Goal: Transaction & Acquisition: Purchase product/service

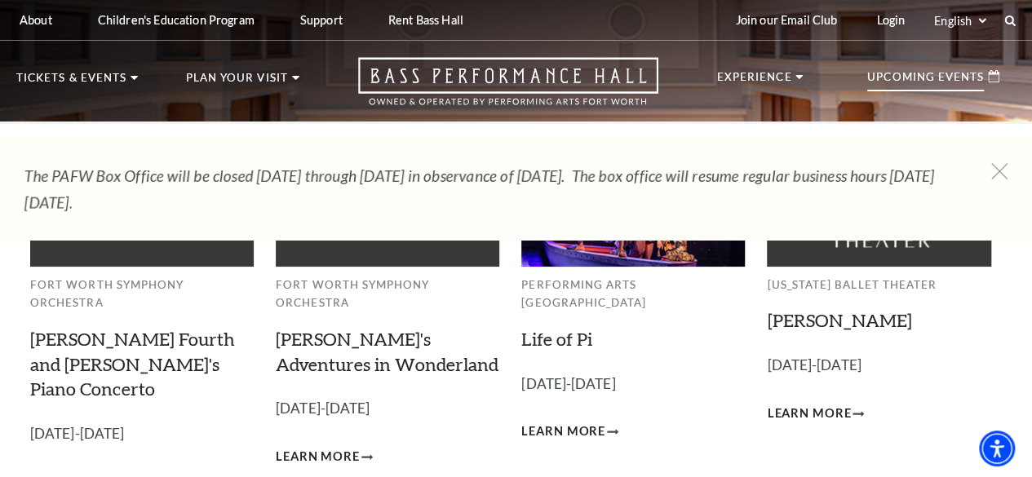
click at [990, 79] on icon at bounding box center [993, 76] width 11 height 12
click at [933, 81] on p "Upcoming Events" at bounding box center [925, 82] width 117 height 20
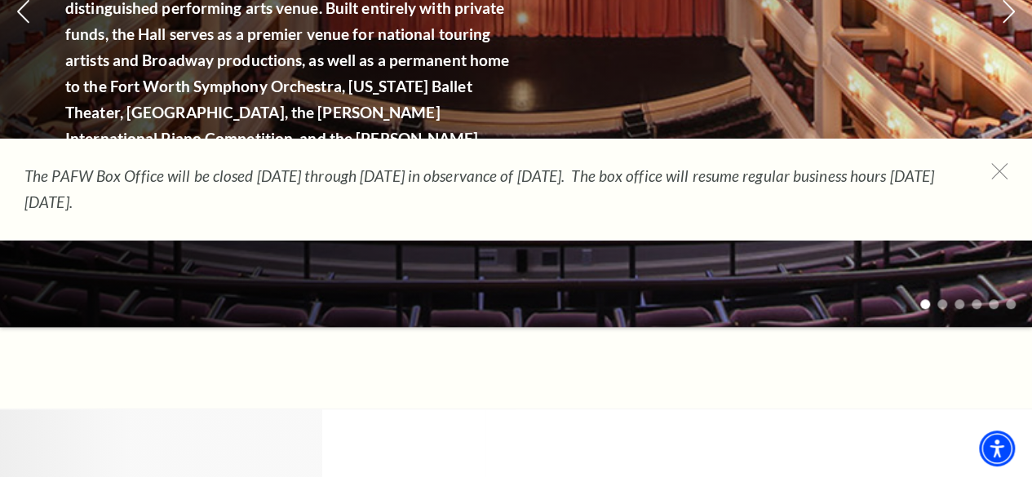
scroll to position [424, 0]
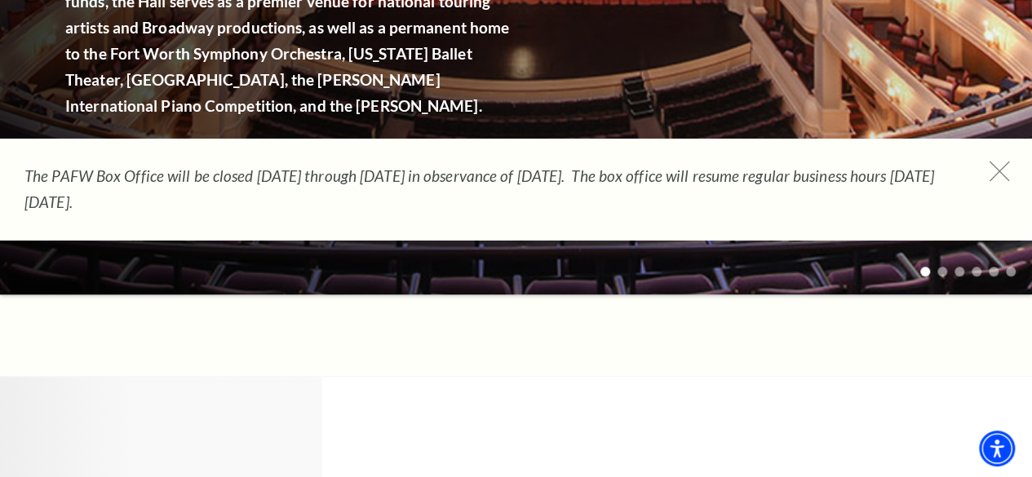
click at [1005, 167] on icon at bounding box center [999, 171] width 20 height 20
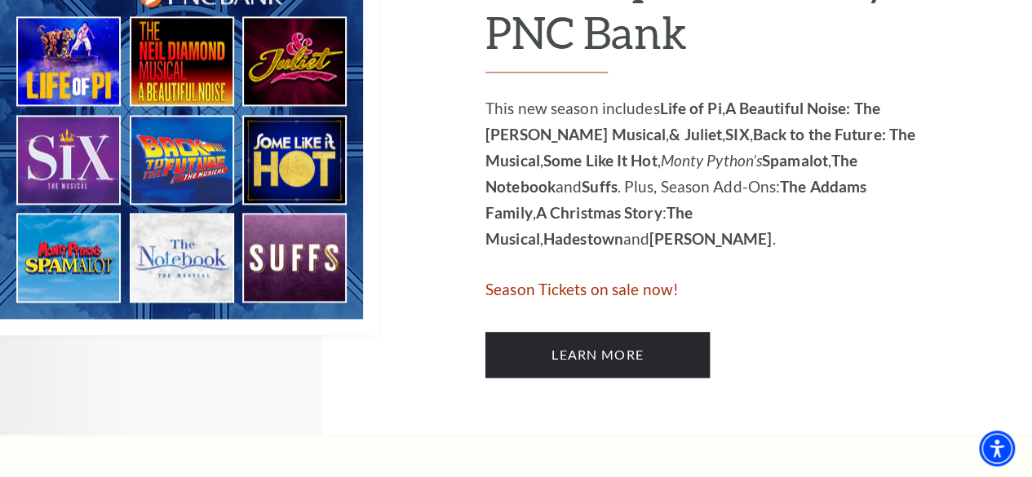
scroll to position [1044, 0]
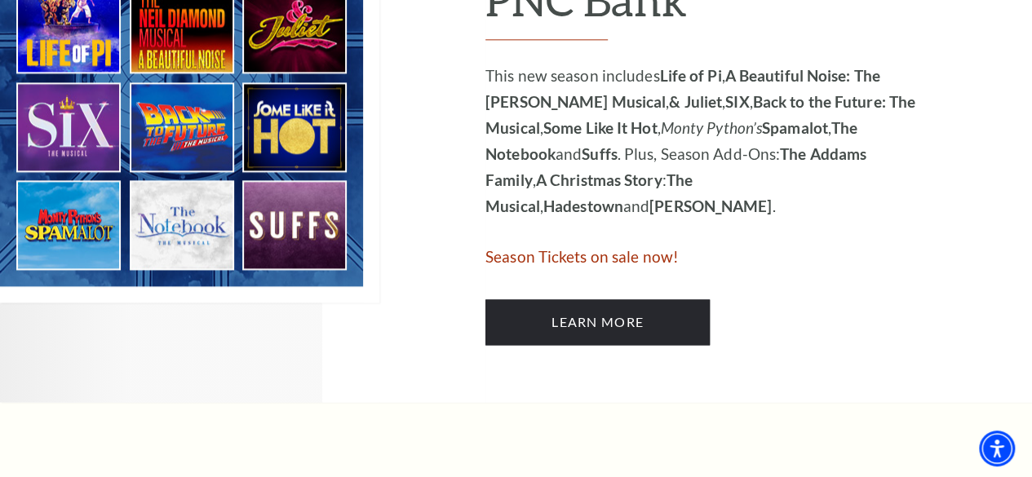
click at [614, 260] on span "Season Tickets on sale now!" at bounding box center [581, 256] width 193 height 19
click at [610, 264] on span "Season Tickets on sale now!" at bounding box center [581, 256] width 193 height 19
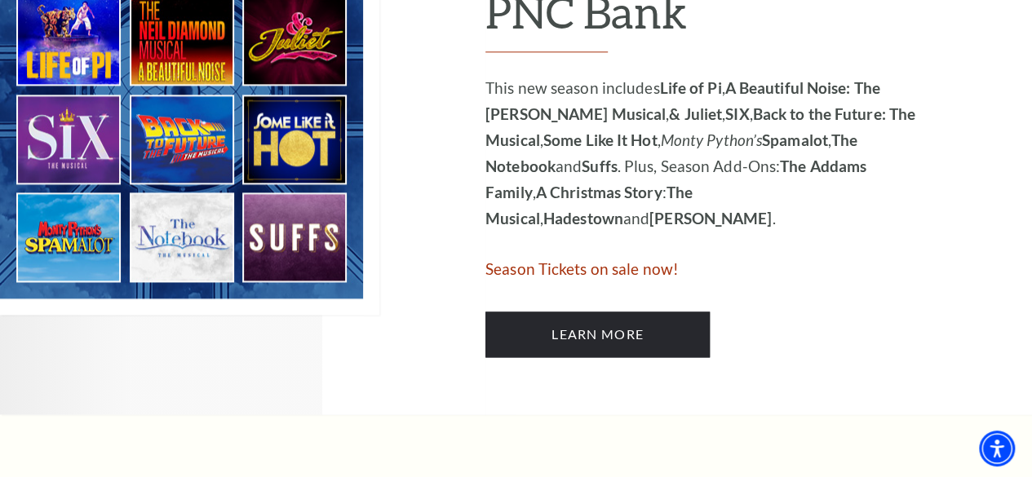
scroll to position [1021, 0]
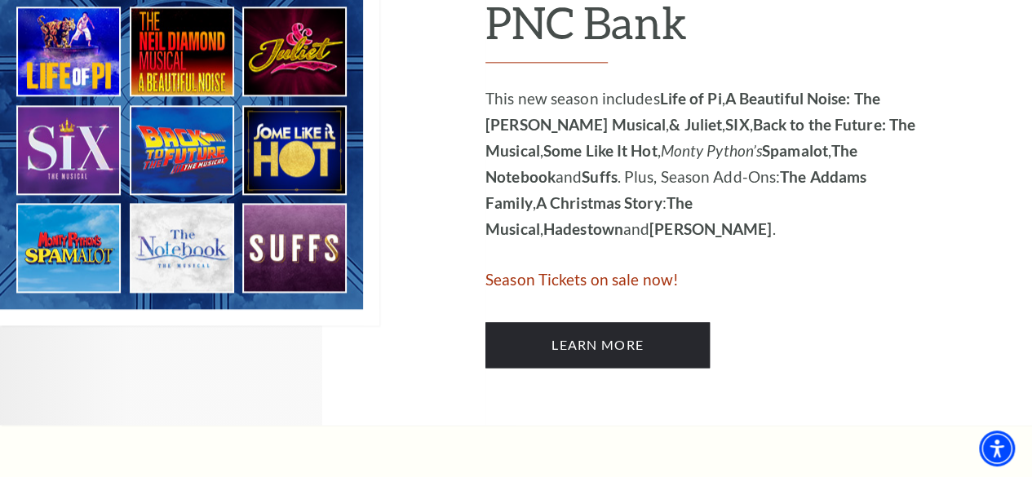
click at [193, 246] on img at bounding box center [189, 102] width 379 height 445
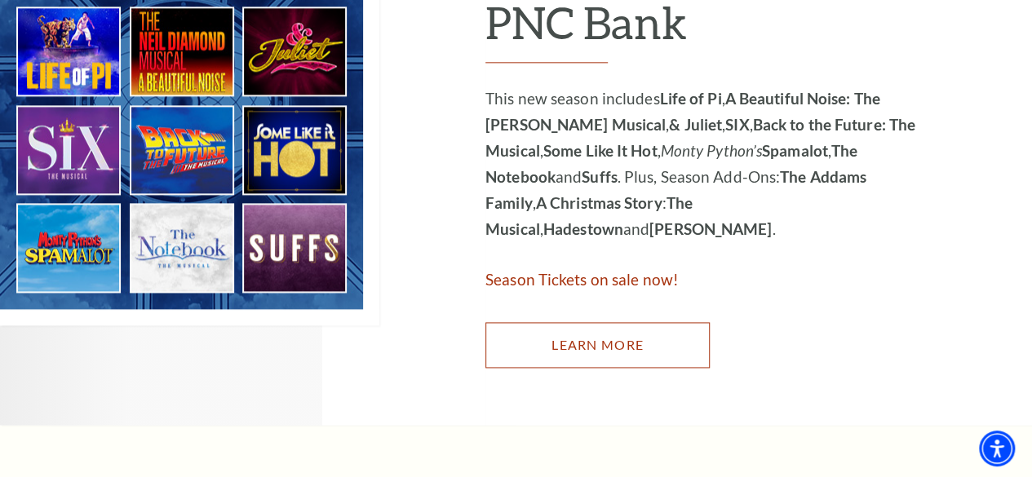
click at [616, 347] on link "Learn More" at bounding box center [597, 345] width 224 height 46
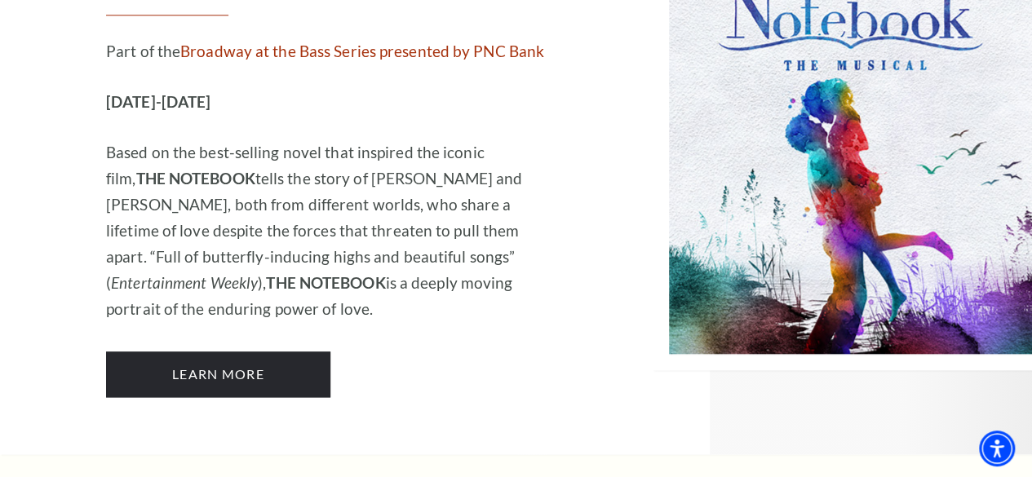
scroll to position [10112, 0]
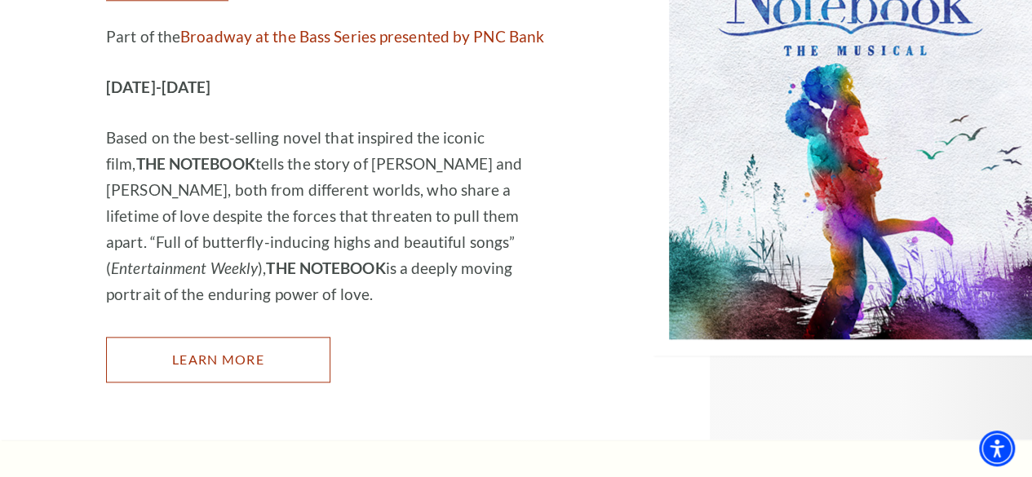
click at [232, 337] on link "Learn More" at bounding box center [218, 360] width 224 height 46
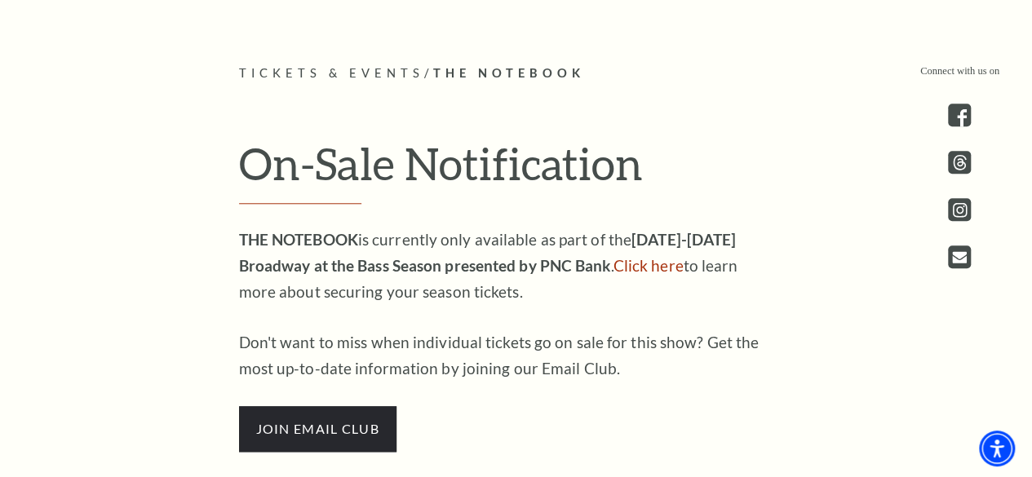
scroll to position [685, 0]
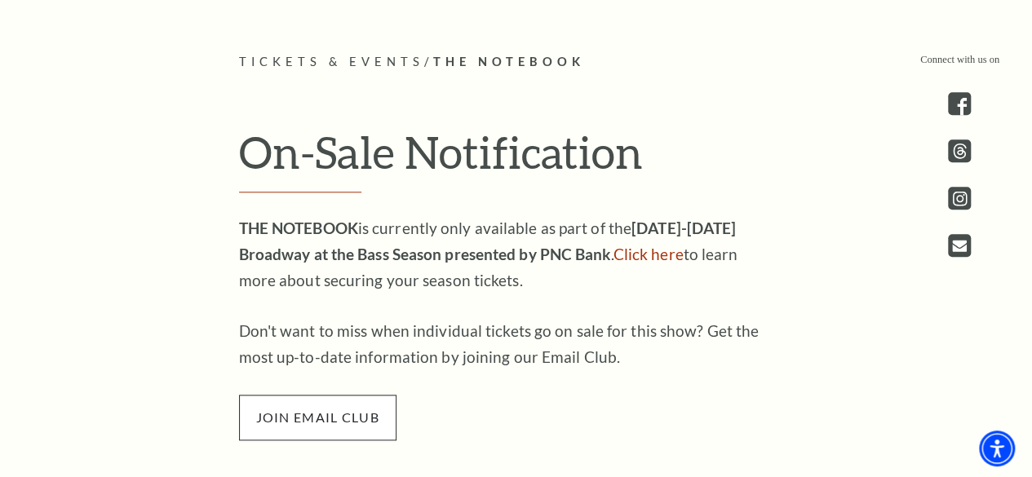
click at [354, 426] on span "join email club" at bounding box center [317, 418] width 157 height 46
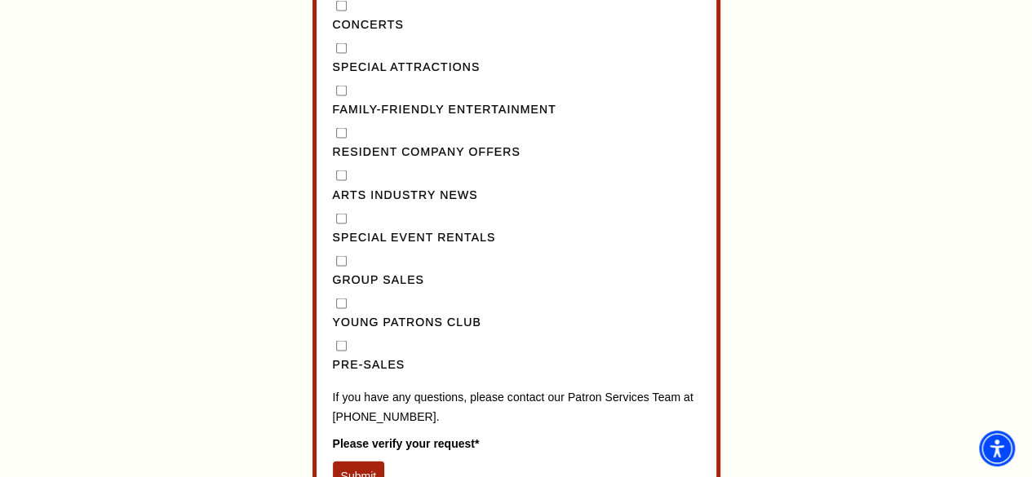
scroll to position [1566, 0]
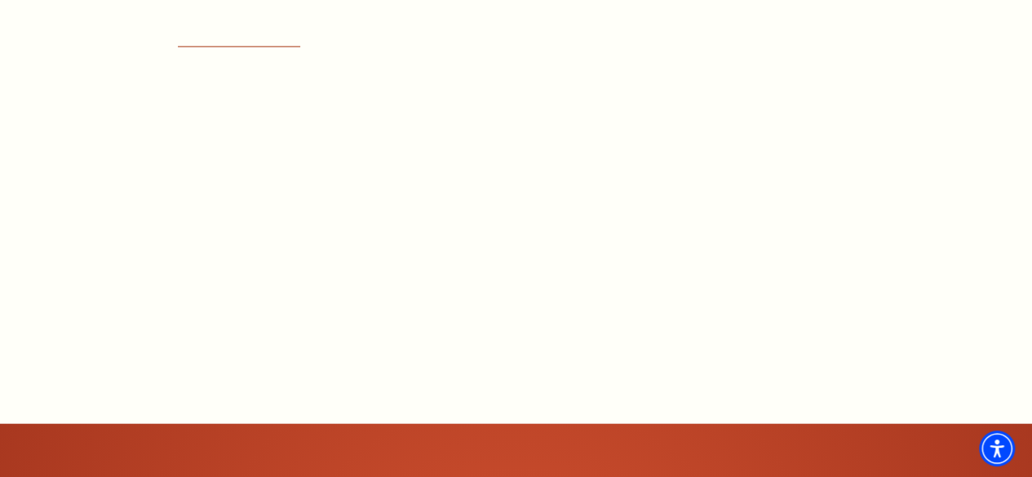
scroll to position [1946, 0]
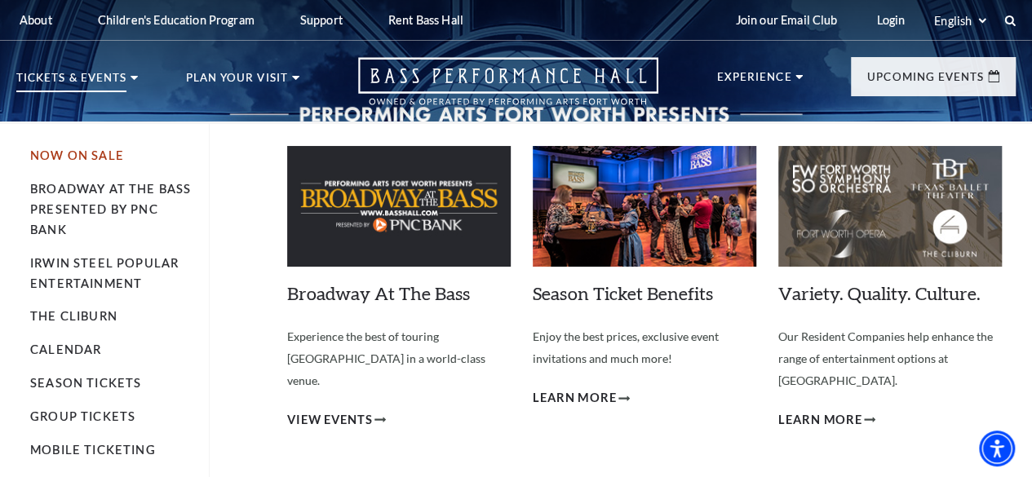
click at [85, 161] on link "Now On Sale" at bounding box center [77, 155] width 94 height 14
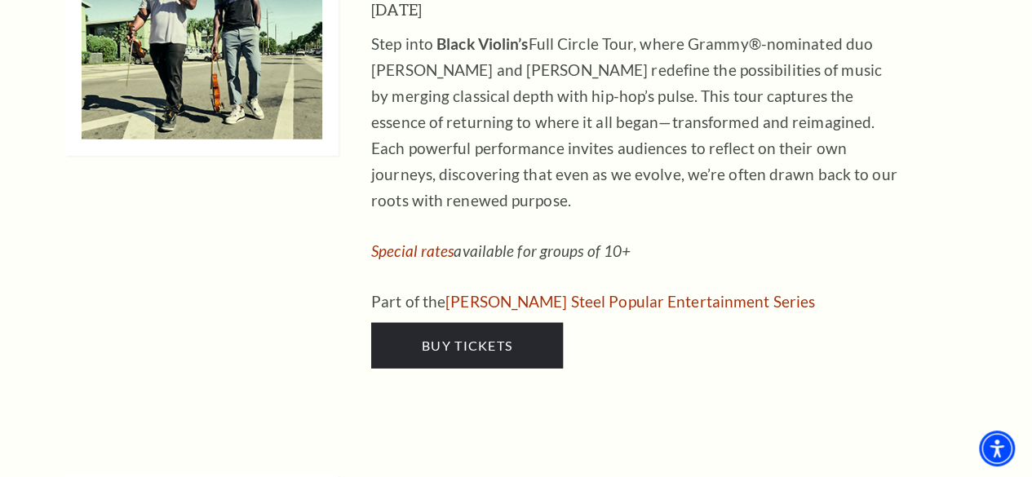
scroll to position [5153, 0]
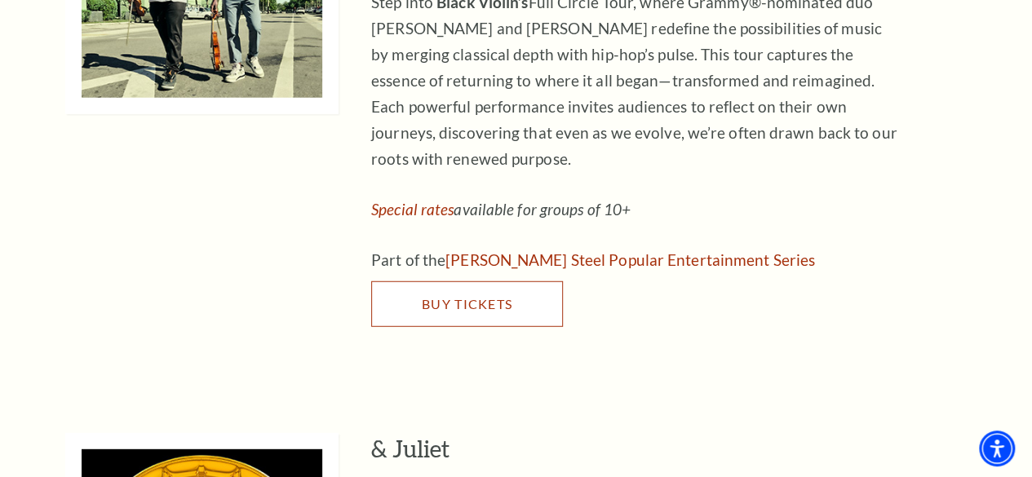
click at [454, 296] on span "Buy Tickets" at bounding box center [467, 303] width 91 height 15
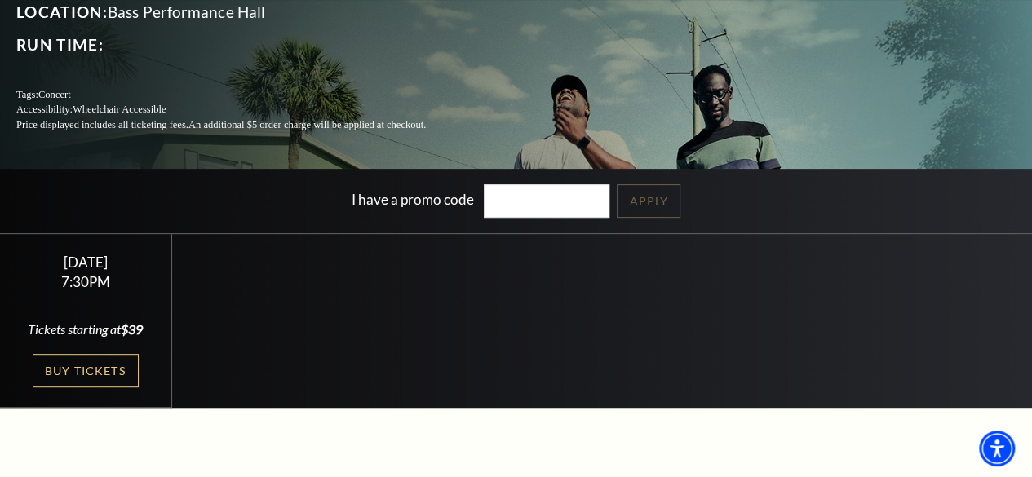
scroll to position [228, 0]
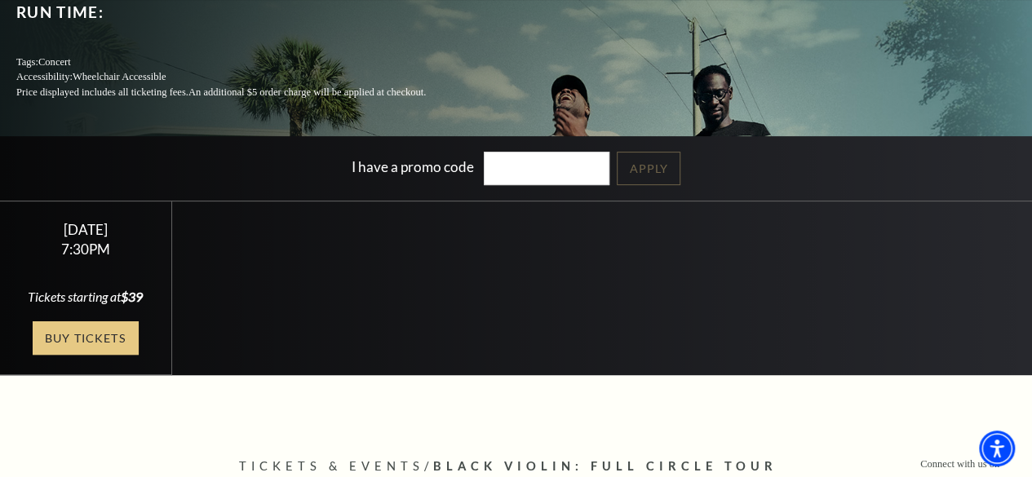
click at [98, 347] on link "Buy Tickets" at bounding box center [86, 337] width 106 height 33
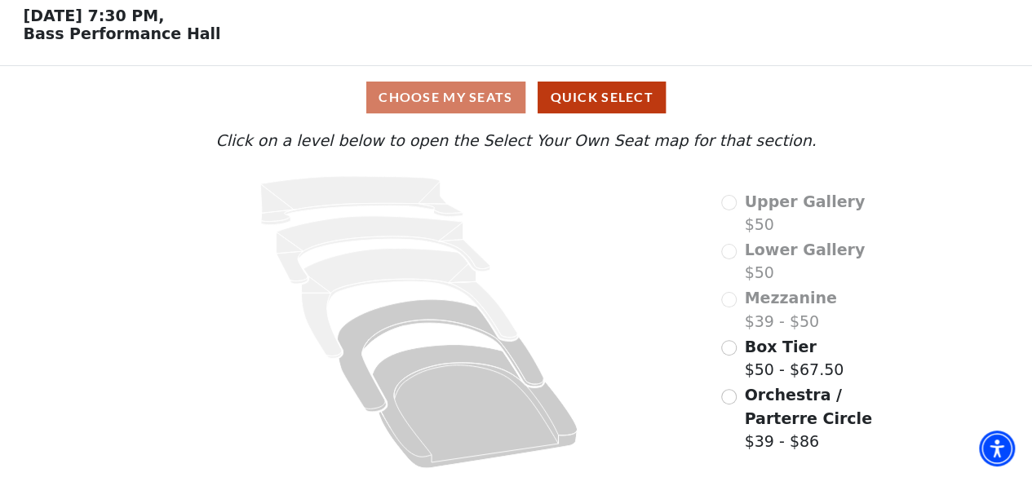
scroll to position [73, 0]
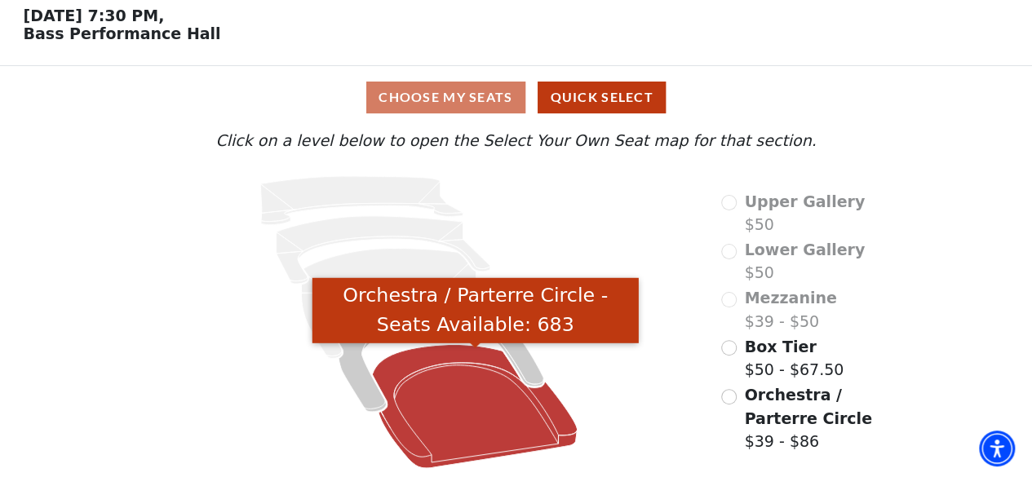
click at [430, 351] on icon "Orchestra / Parterre Circle - Seats Available: 683" at bounding box center [475, 407] width 205 height 124
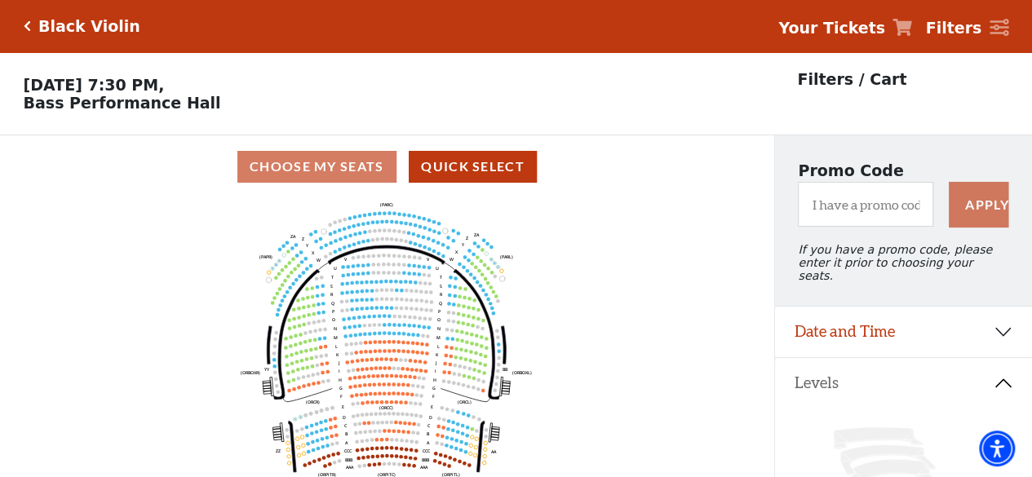
scroll to position [75, 0]
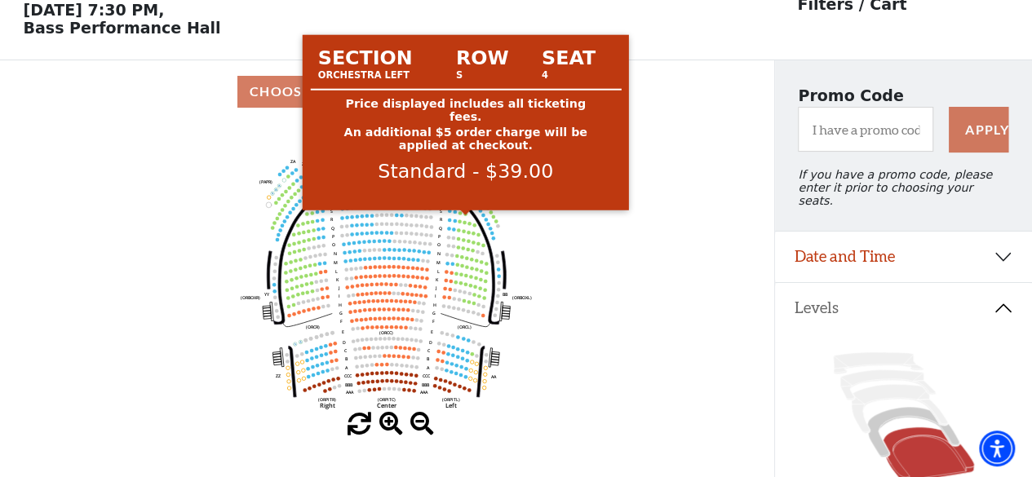
click at [465, 215] on circle at bounding box center [465, 213] width 3 height 3
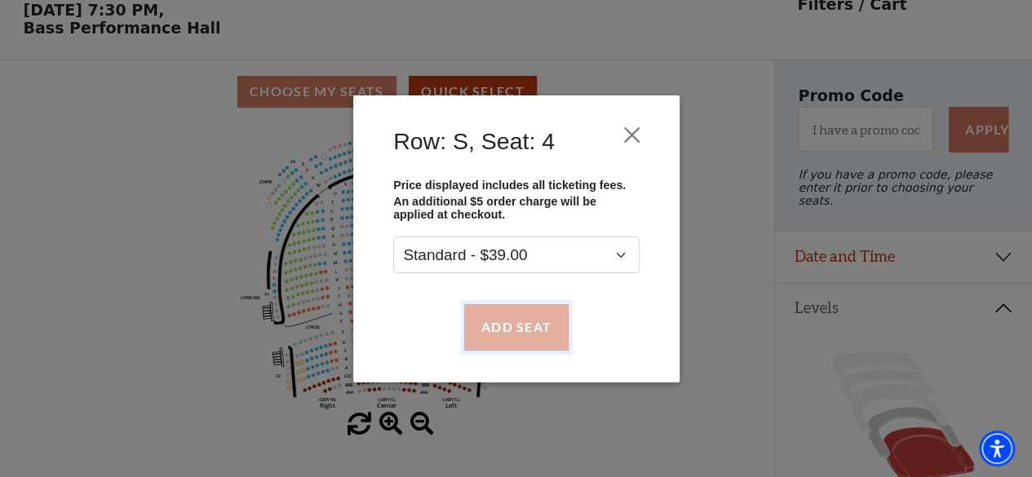
click at [532, 329] on button "Add Seat" at bounding box center [515, 327] width 104 height 46
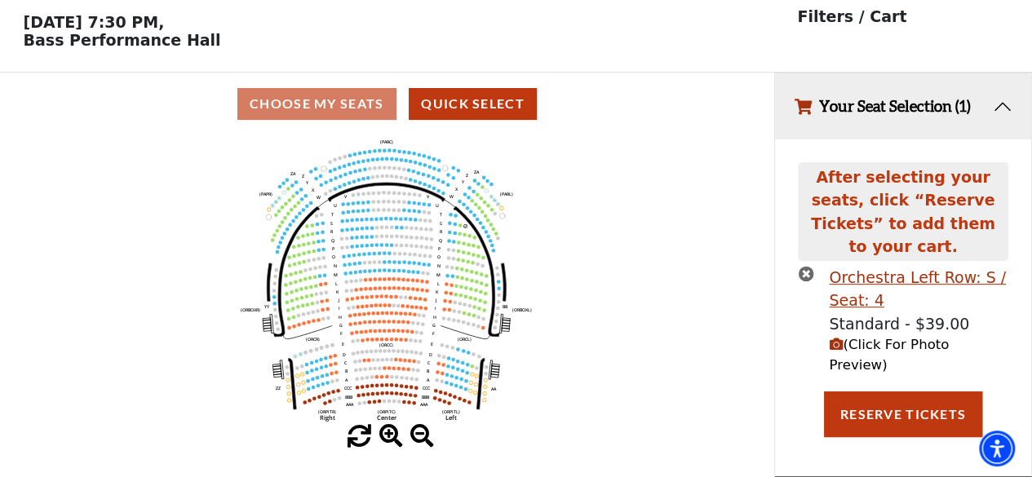
scroll to position [0, 0]
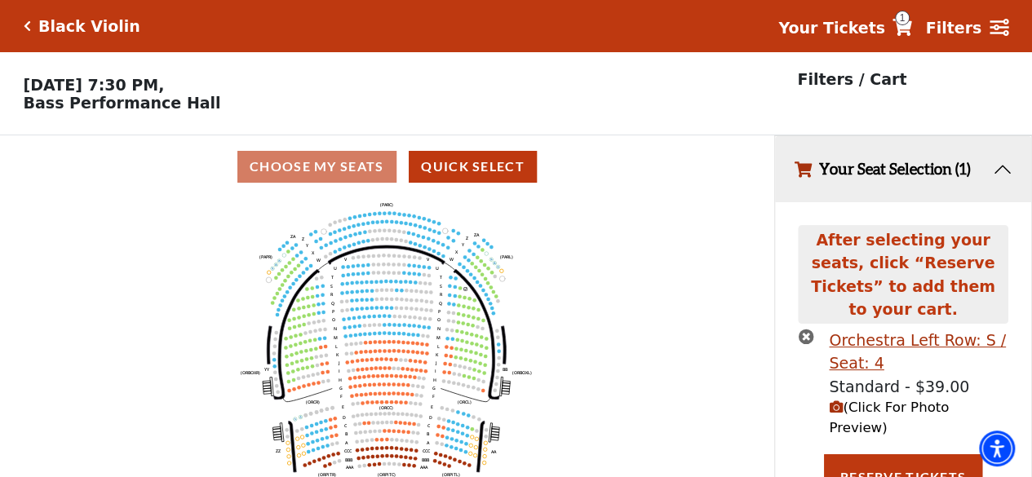
click at [917, 400] on span "(Click For Photo Preview)" at bounding box center [889, 418] width 120 height 36
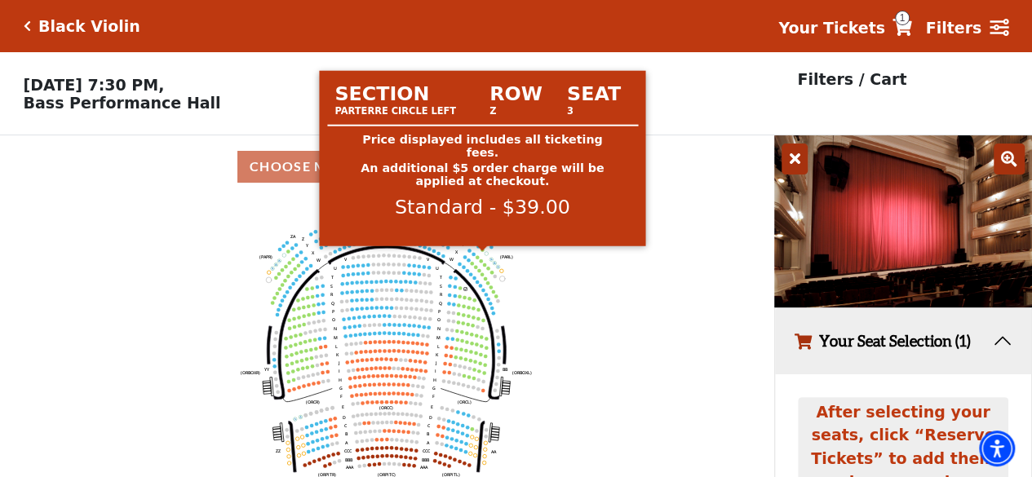
click at [481, 251] on circle at bounding box center [481, 249] width 3 height 3
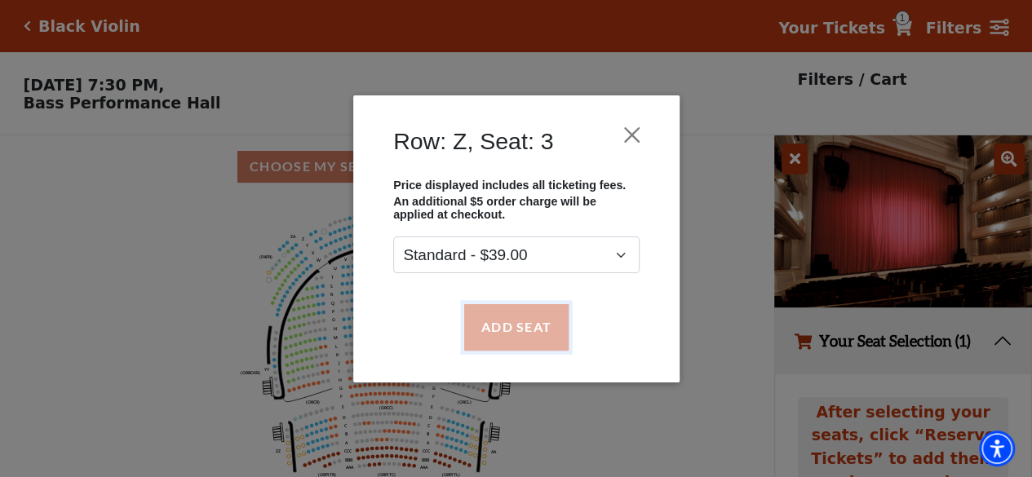
click at [518, 333] on button "Add Seat" at bounding box center [515, 327] width 104 height 46
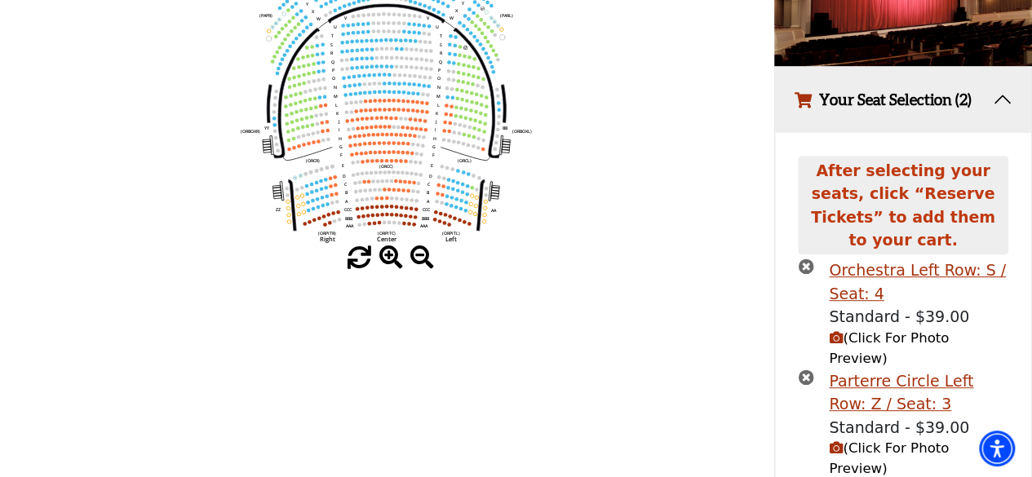
scroll to position [245, 0]
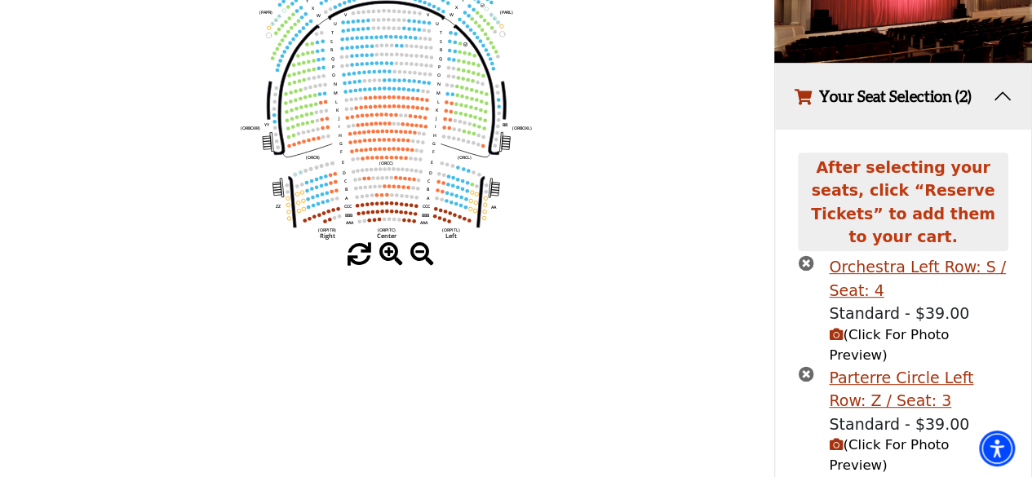
click at [910, 437] on span "(Click For Photo Preview)" at bounding box center [889, 455] width 120 height 36
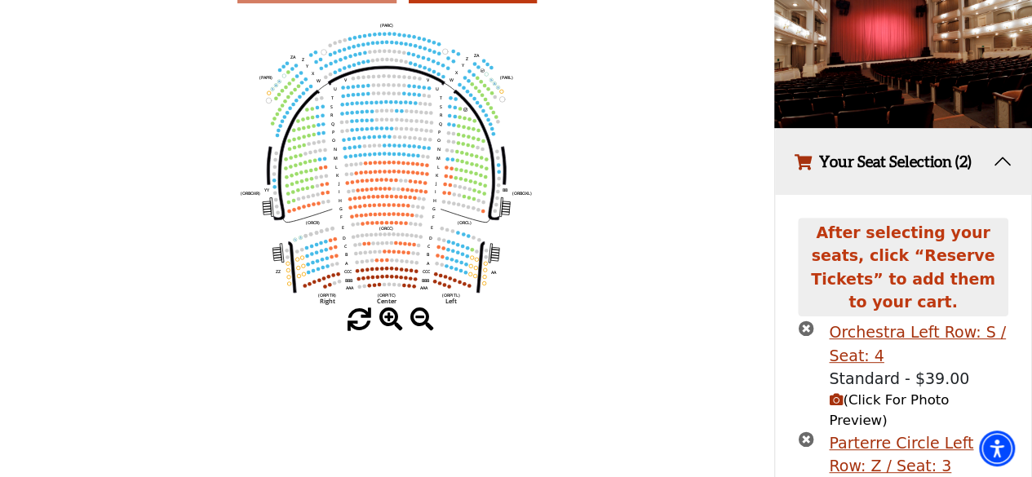
scroll to position [147, 0]
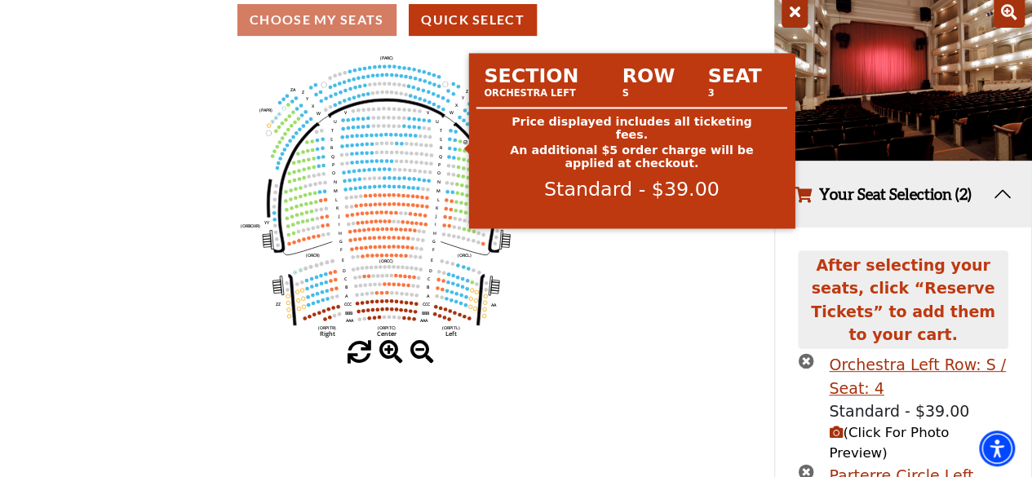
click at [459, 143] on circle at bounding box center [459, 140] width 3 height 3
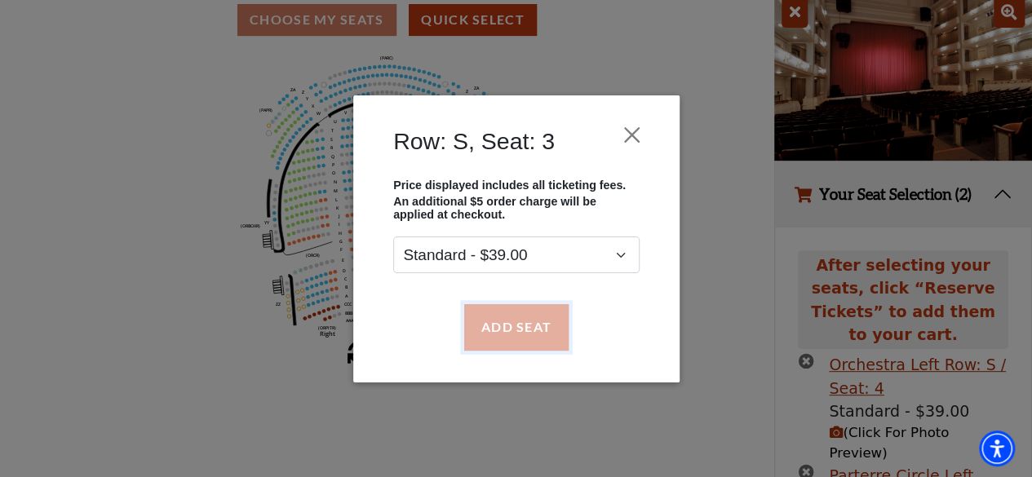
click at [528, 334] on button "Add Seat" at bounding box center [515, 327] width 104 height 46
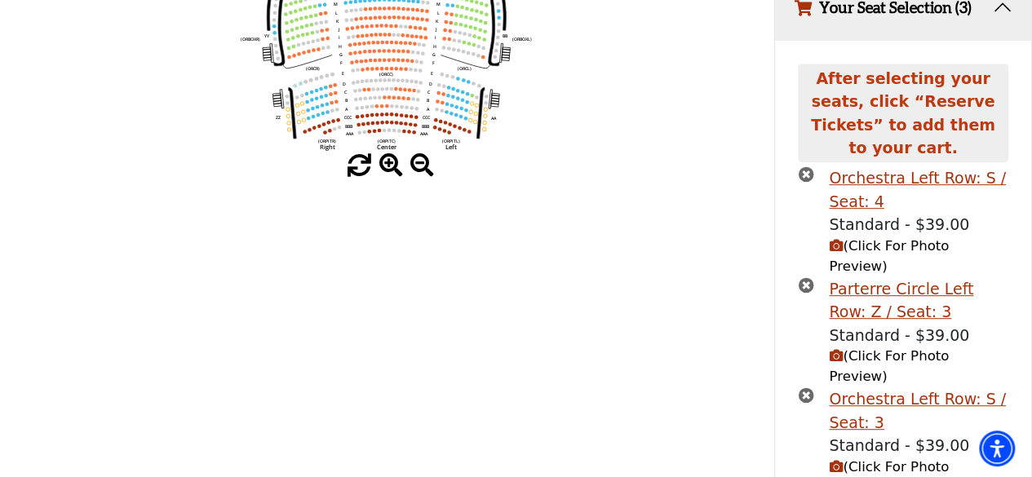
scroll to position [334, 0]
click at [926, 458] on span "(Click For Photo Preview)" at bounding box center [889, 476] width 120 height 36
click at [899, 458] on span "(Click For Photo Preview)" at bounding box center [889, 476] width 120 height 36
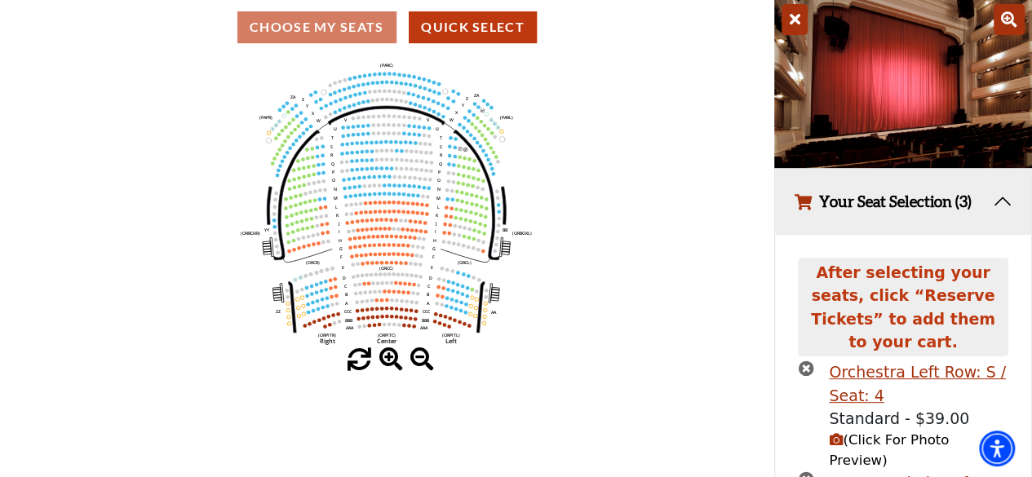
scroll to position [139, 0]
click at [890, 433] on span "(Click For Photo Preview)" at bounding box center [889, 451] width 120 height 36
click at [908, 433] on span "(Click For Photo Preview)" at bounding box center [889, 451] width 120 height 36
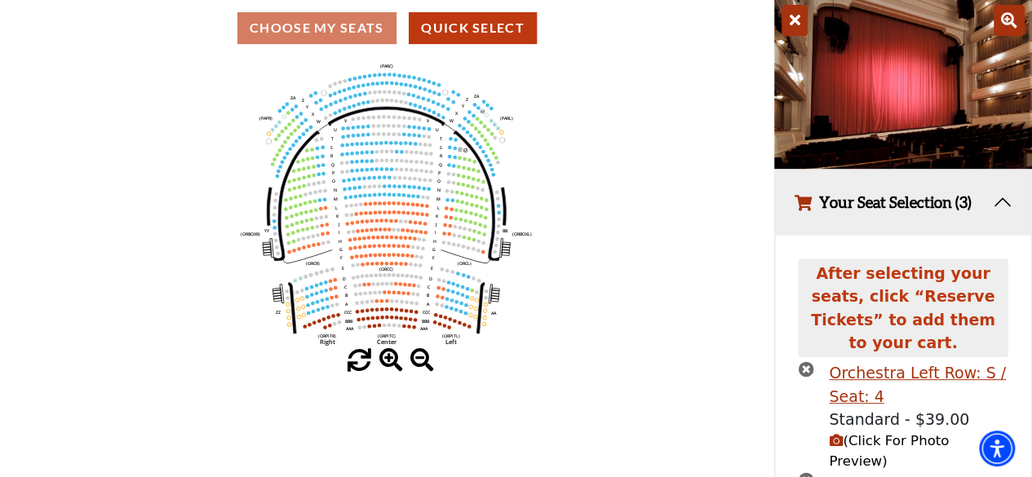
click at [908, 433] on span "(Click For Photo Preview)" at bounding box center [889, 451] width 120 height 36
click at [887, 361] on div "Orchestra Left Row: S / Seat: 4" at bounding box center [918, 384] width 179 height 46
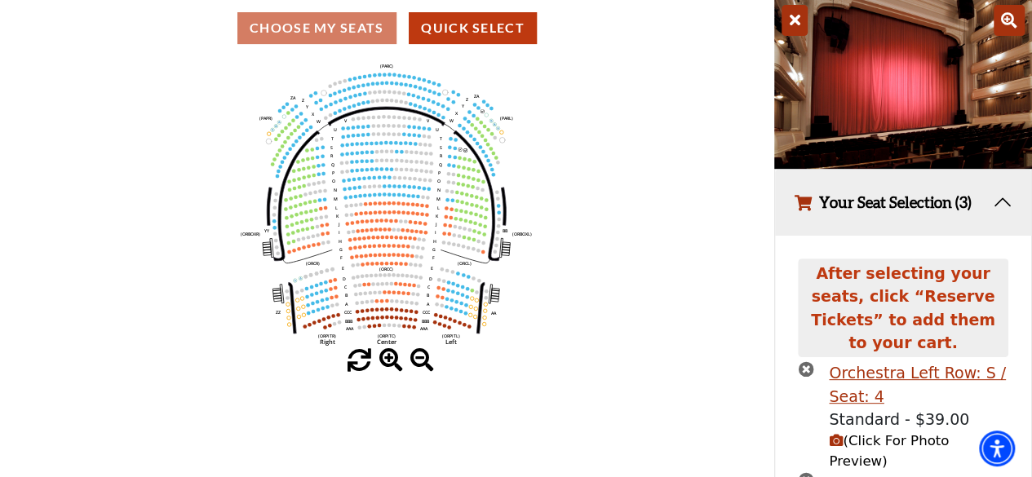
click at [923, 433] on span "(Click For Photo Preview)" at bounding box center [889, 451] width 120 height 36
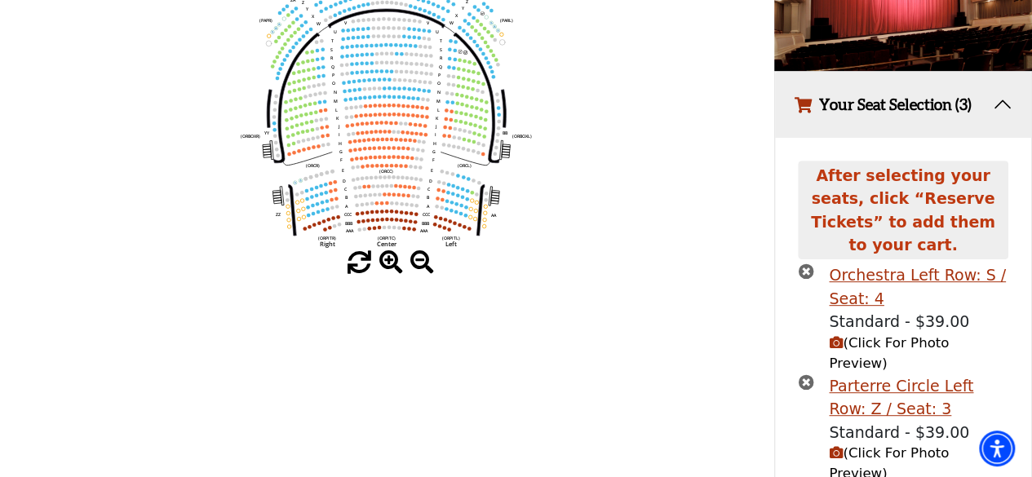
scroll to position [269, 0]
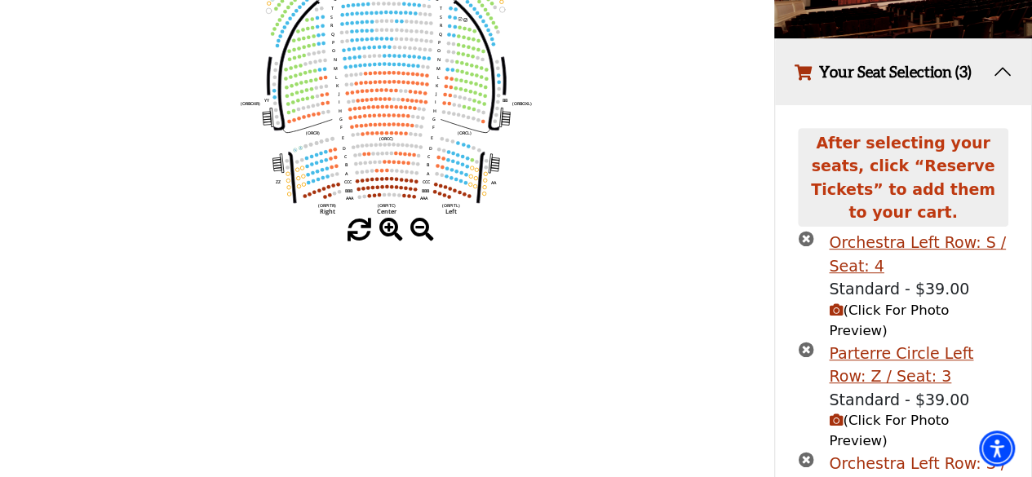
click at [922, 452] on div "Orchestra Left Row: S / Seat: 3" at bounding box center [918, 475] width 179 height 46
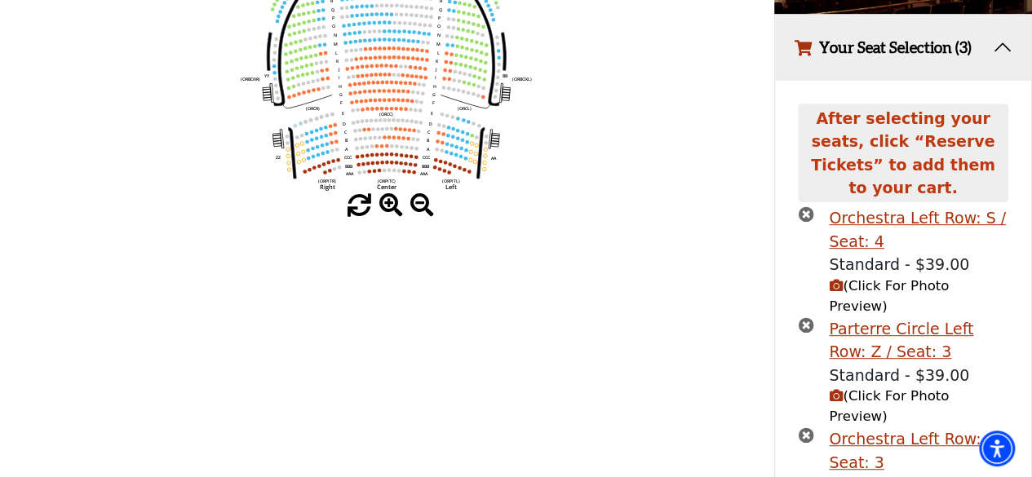
scroll to position [261, 0]
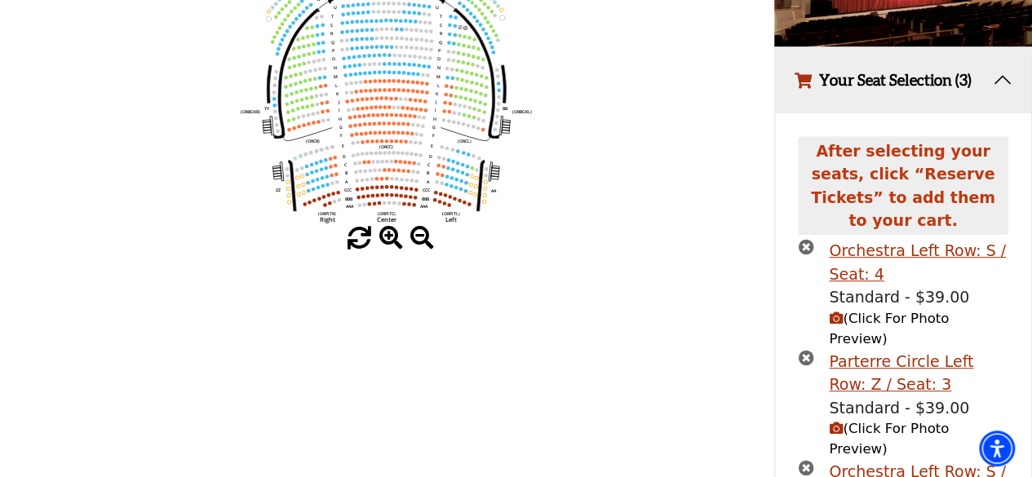
click at [807, 239] on icon "times-circle" at bounding box center [805, 246] width 15 height 15
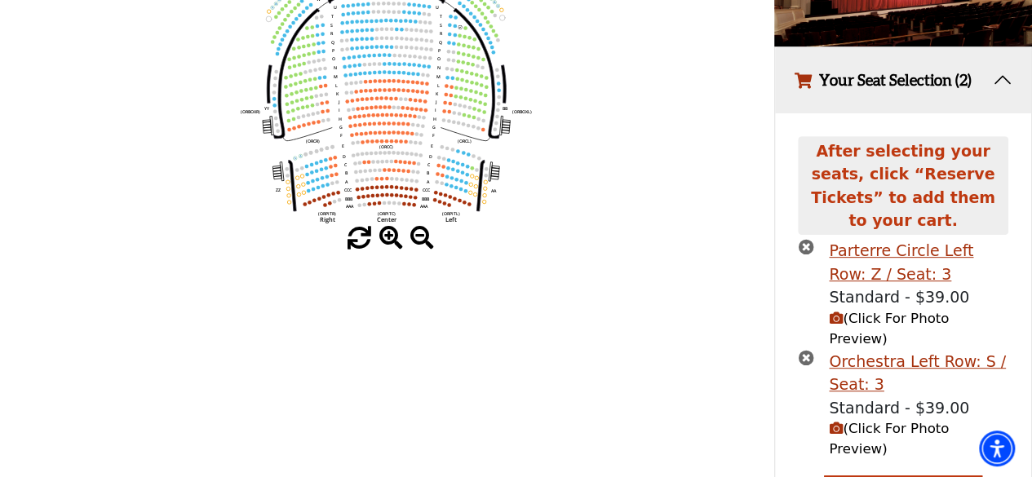
click at [807, 239] on icon "times-circle" at bounding box center [805, 246] width 15 height 15
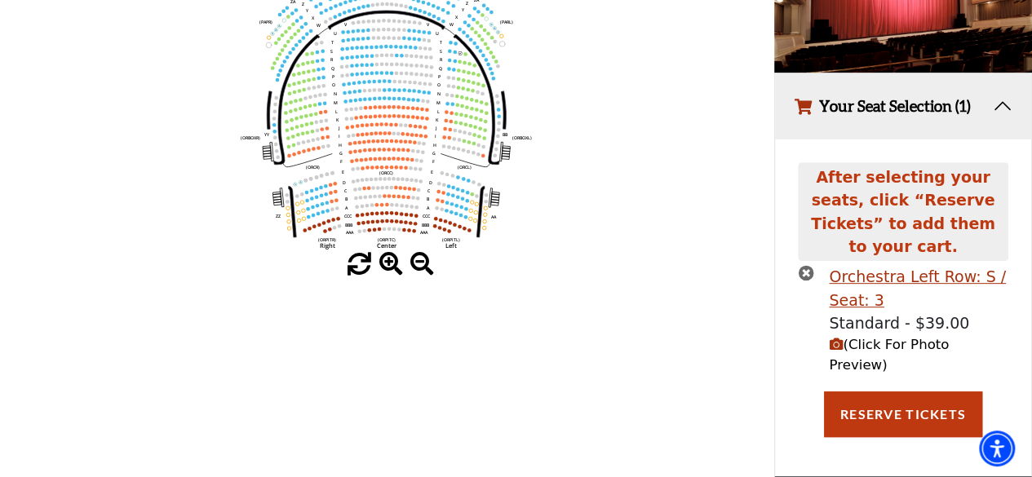
scroll to position [194, 0]
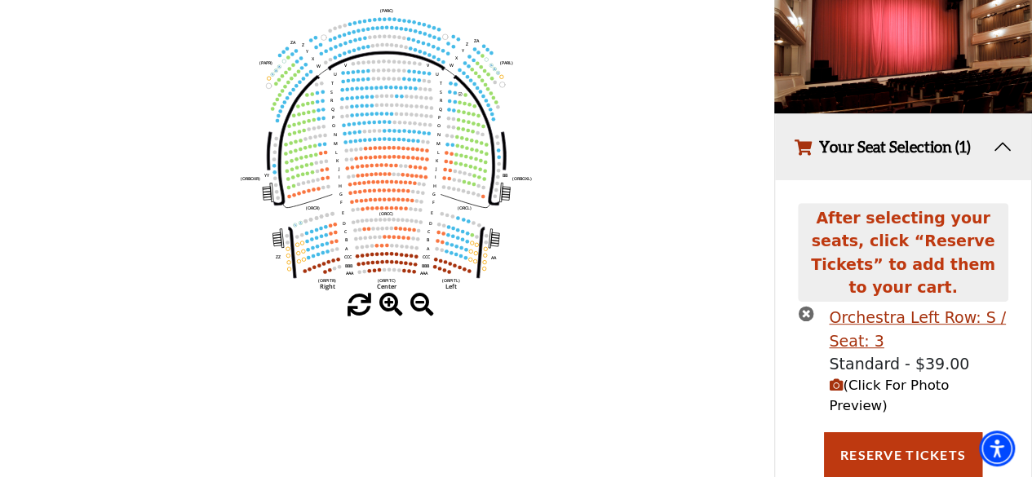
click at [804, 306] on icon "times-circle" at bounding box center [805, 313] width 15 height 15
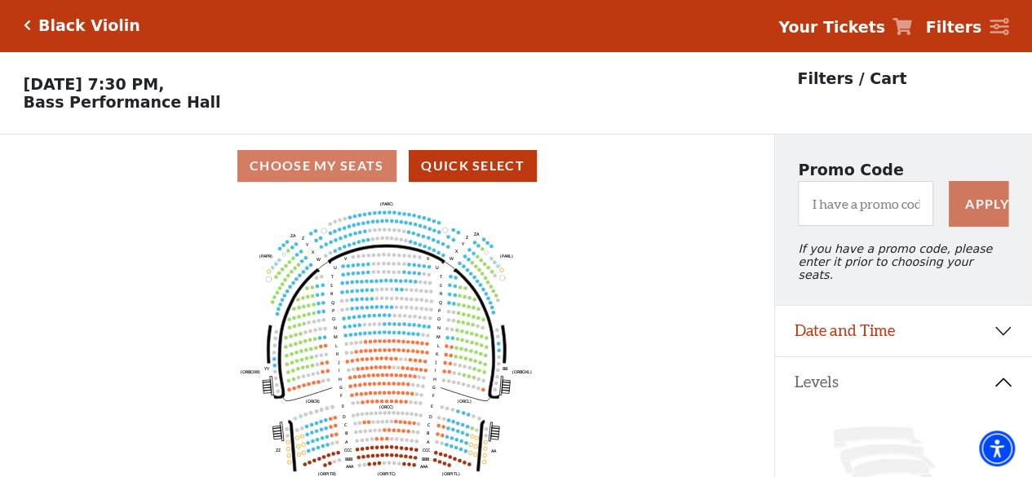
scroll to position [0, 0]
